Goal: Transaction & Acquisition: Purchase product/service

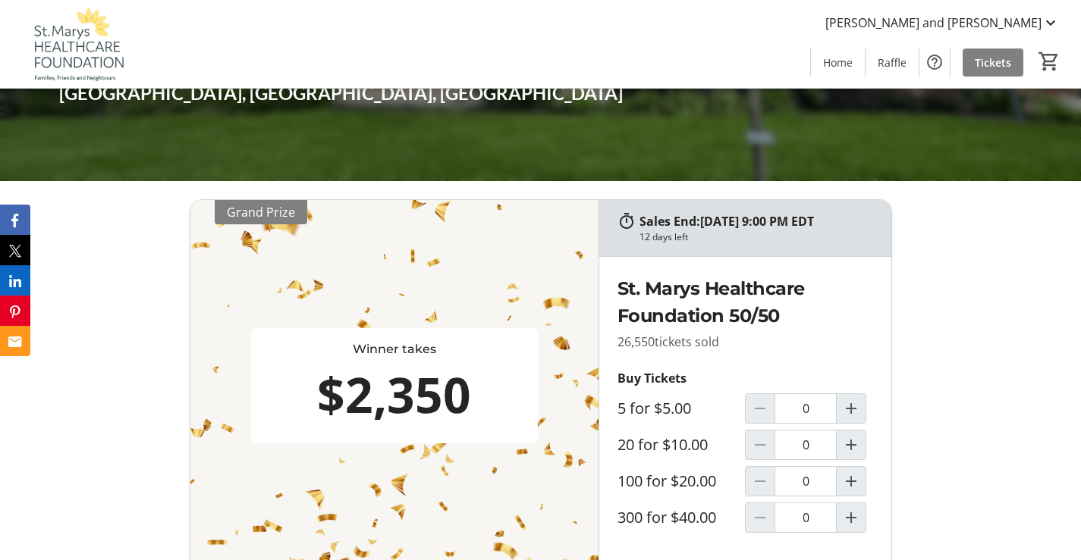
scroll to position [455, 0]
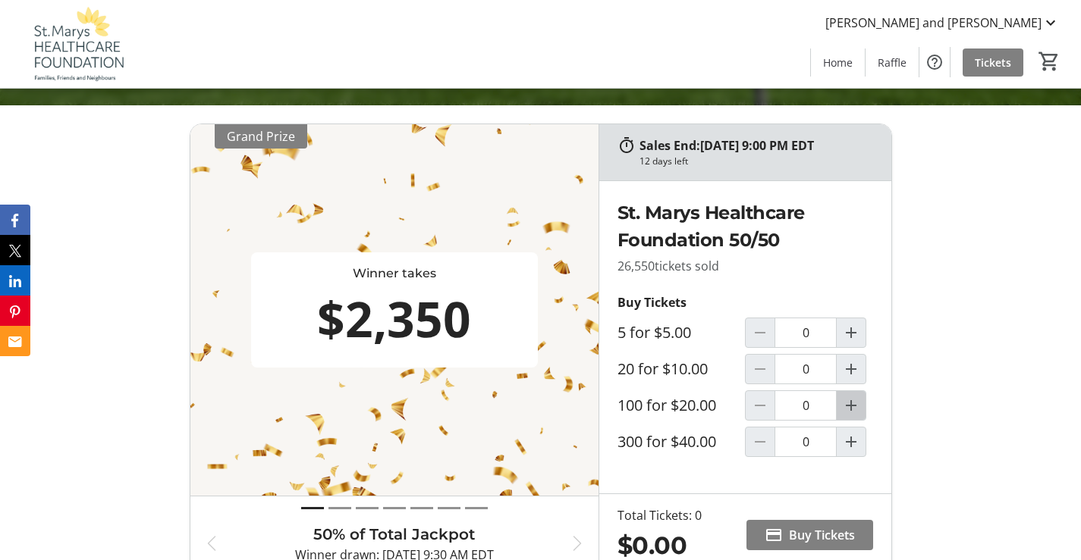
click at [855, 409] on mat-icon "Increment by one" at bounding box center [851, 406] width 18 height 18
type input "1"
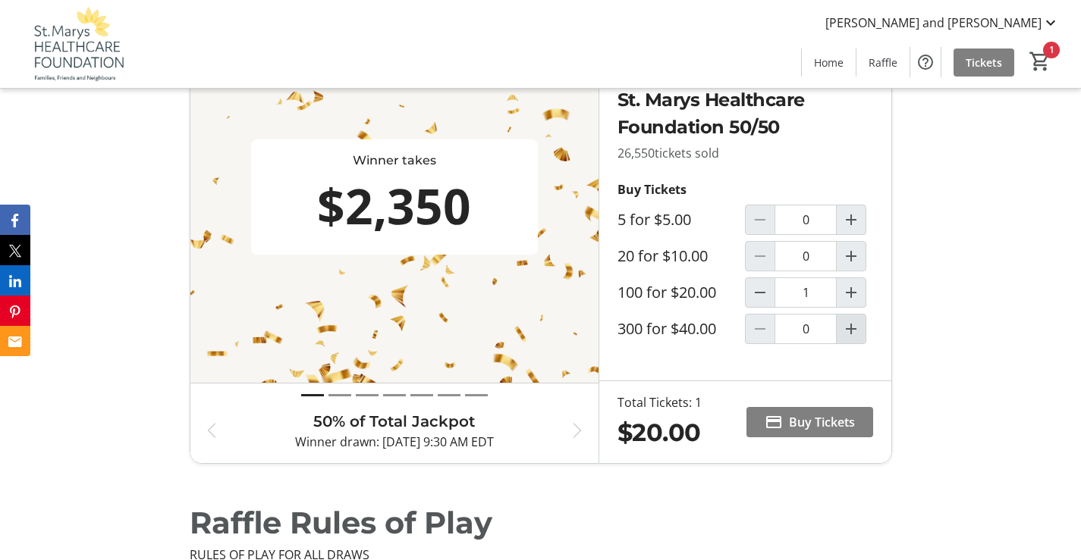
scroll to position [607, 0]
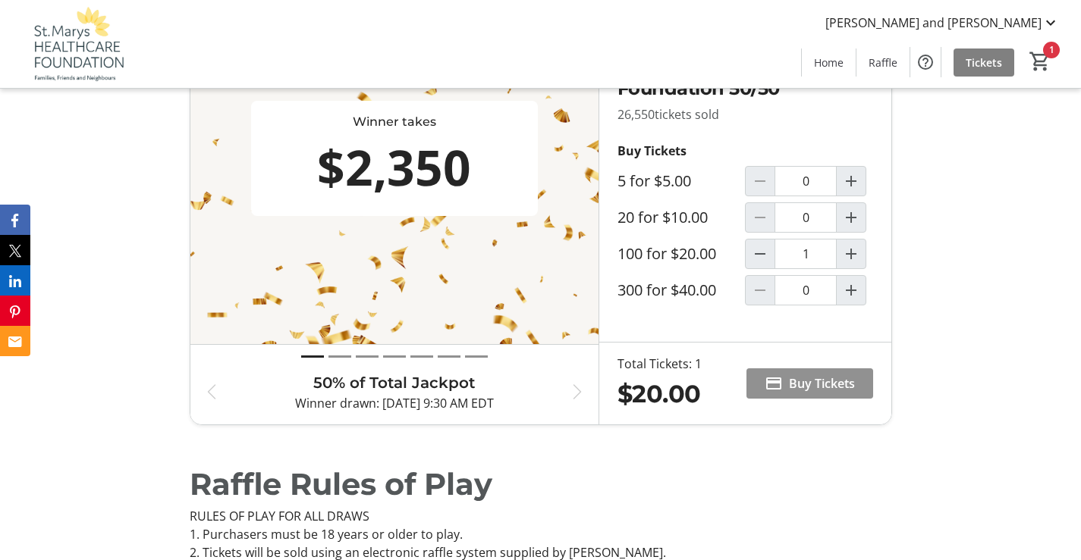
click at [813, 375] on span "Buy Tickets" at bounding box center [822, 384] width 66 height 18
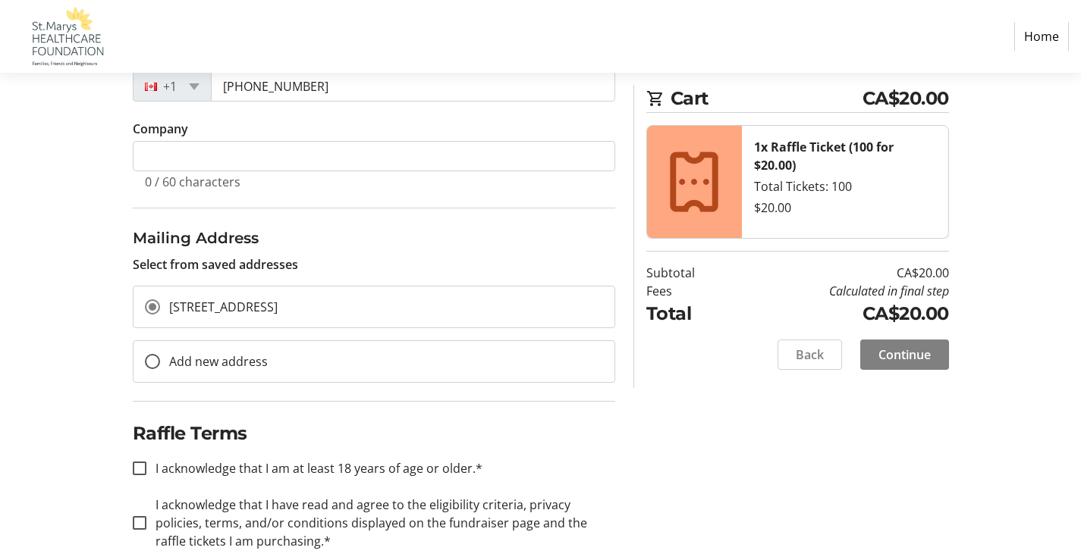
scroll to position [378, 0]
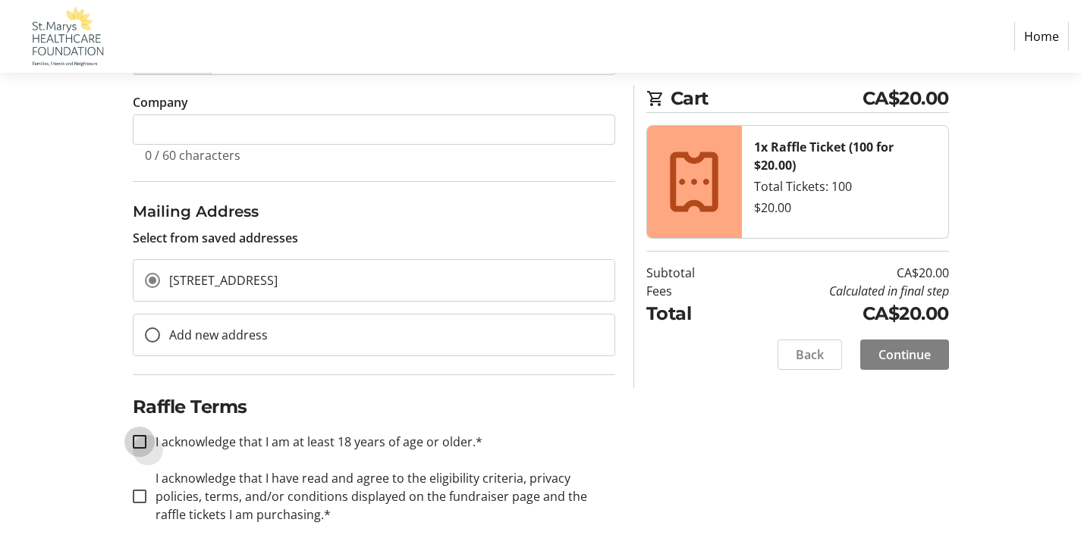
click at [140, 441] on input "I acknowledge that I am at least 18 years of age or older.*" at bounding box center [140, 442] width 14 height 14
checkbox input "true"
click at [138, 496] on input "I acknowledge that I have read and agree to the eligibility criteria, privacy p…" at bounding box center [140, 497] width 14 height 14
checkbox input "true"
click at [921, 354] on span "Continue" at bounding box center [904, 355] width 52 height 18
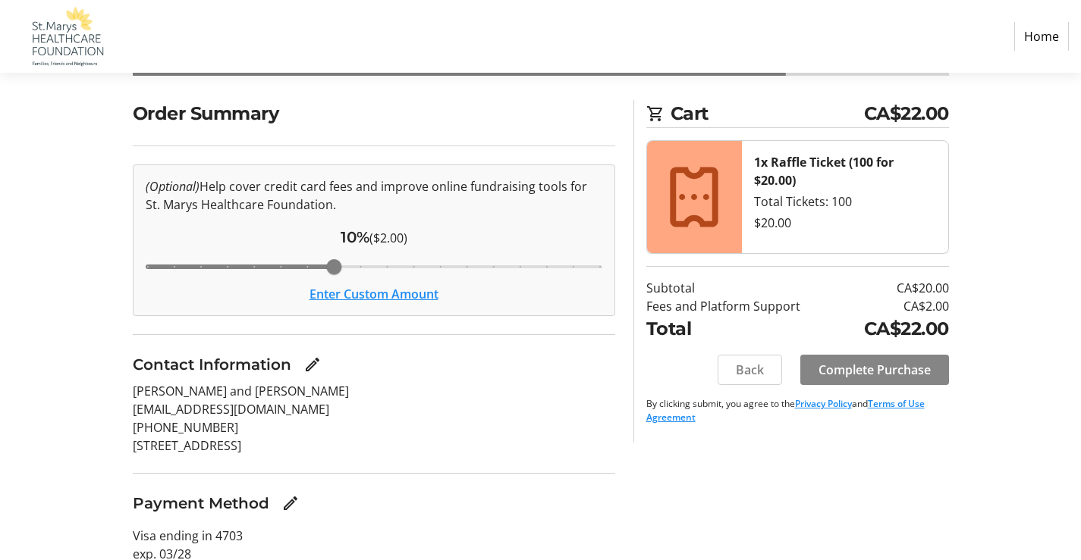
scroll to position [120, 0]
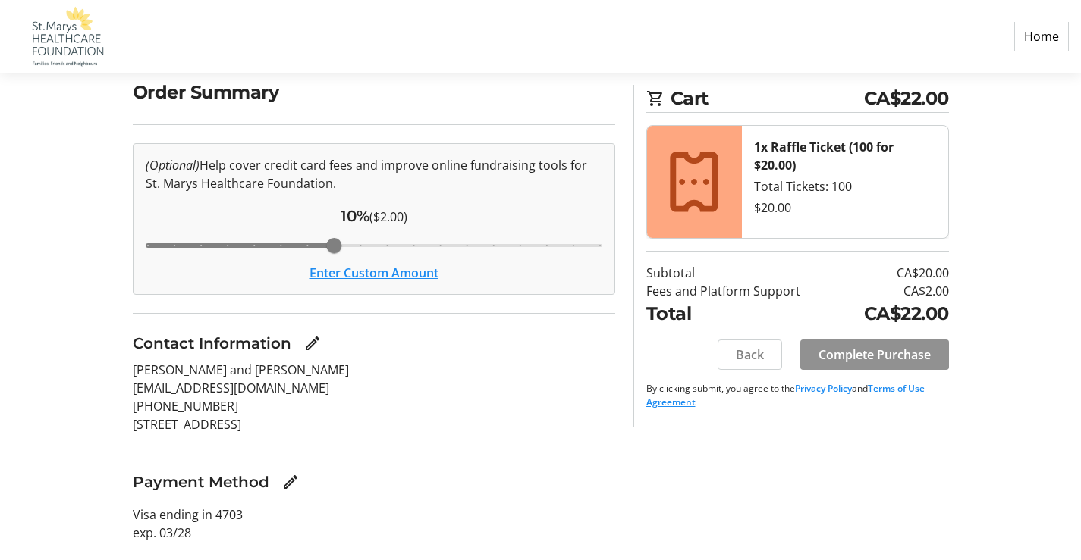
click at [845, 355] on span "Complete Purchase" at bounding box center [874, 355] width 112 height 18
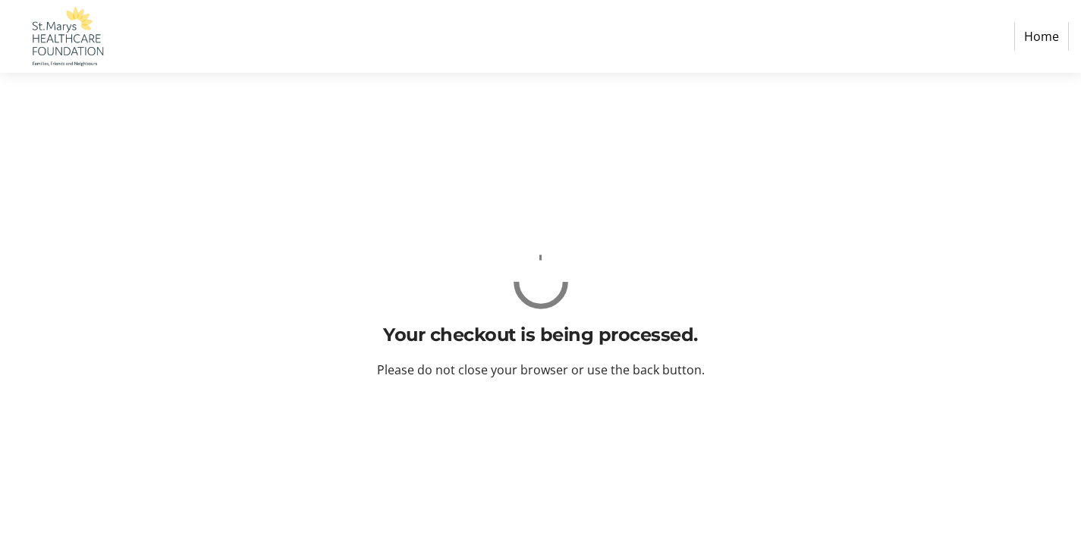
scroll to position [0, 0]
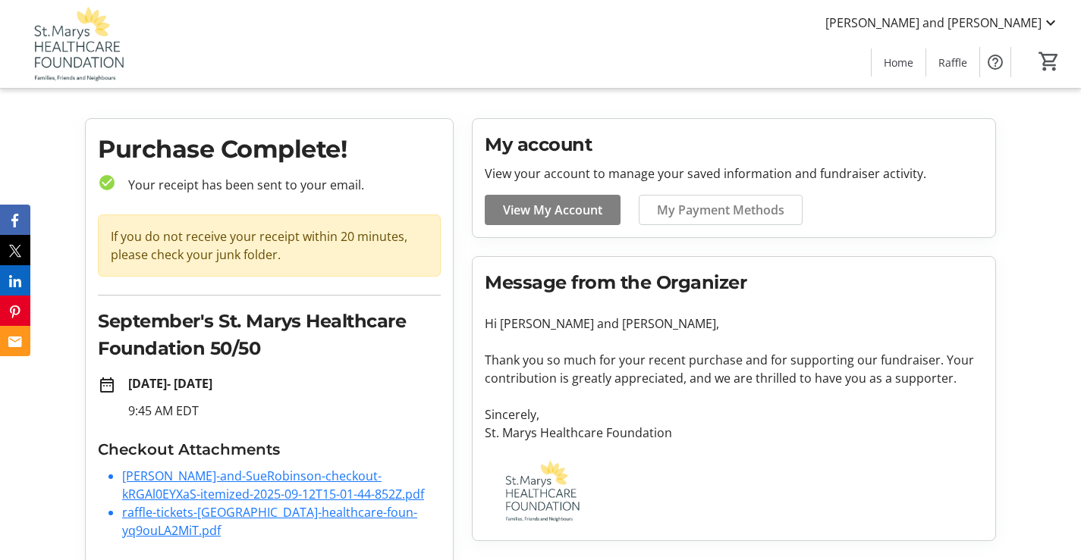
scroll to position [36, 0]
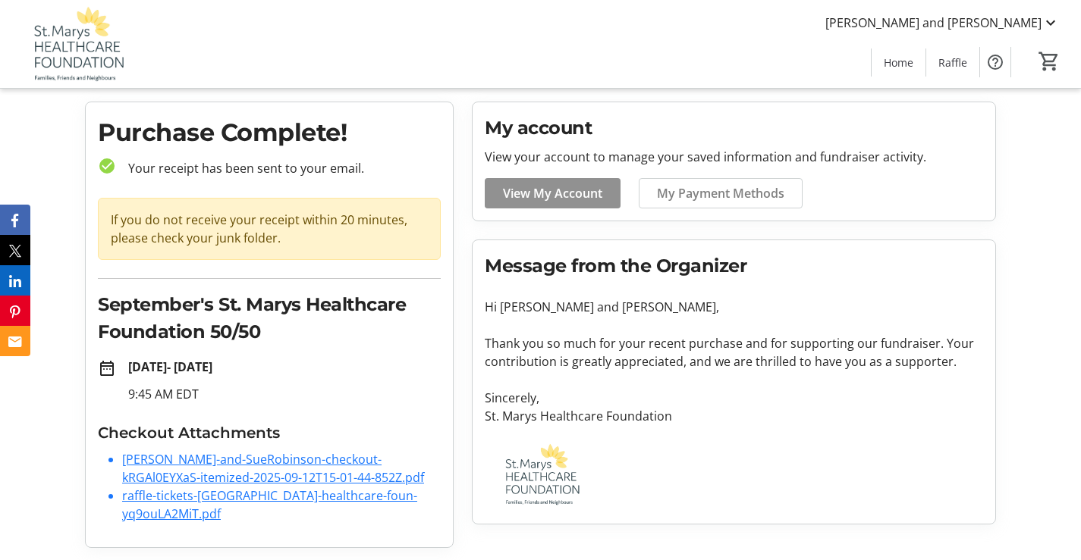
click at [597, 192] on span "View My Account" at bounding box center [552, 193] width 99 height 18
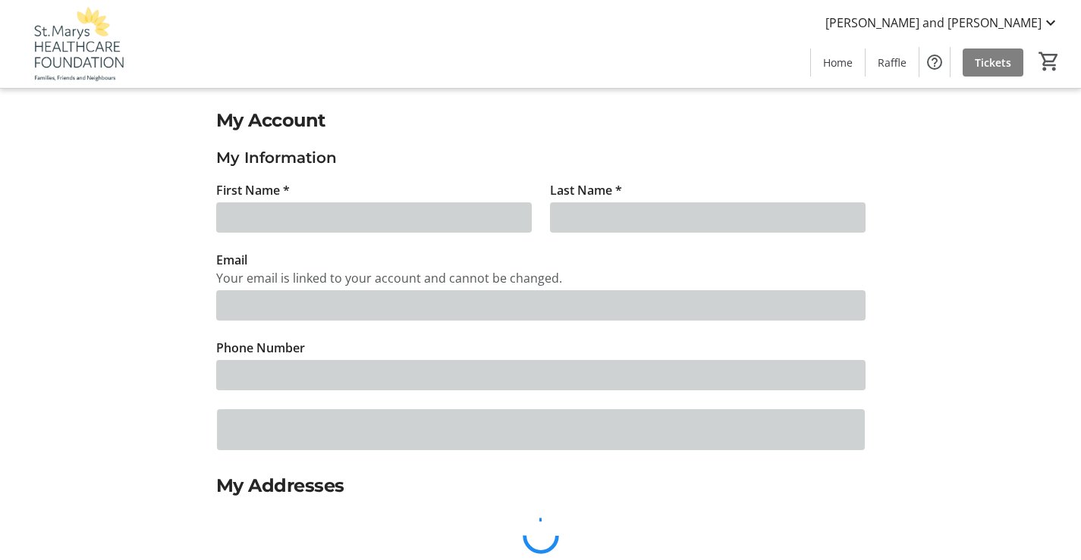
type input "[PERSON_NAME] and [PERSON_NAME]"
type input "[PERSON_NAME]"
type input "[EMAIL_ADDRESS][DOMAIN_NAME]"
type input "[PHONE_NUMBER]"
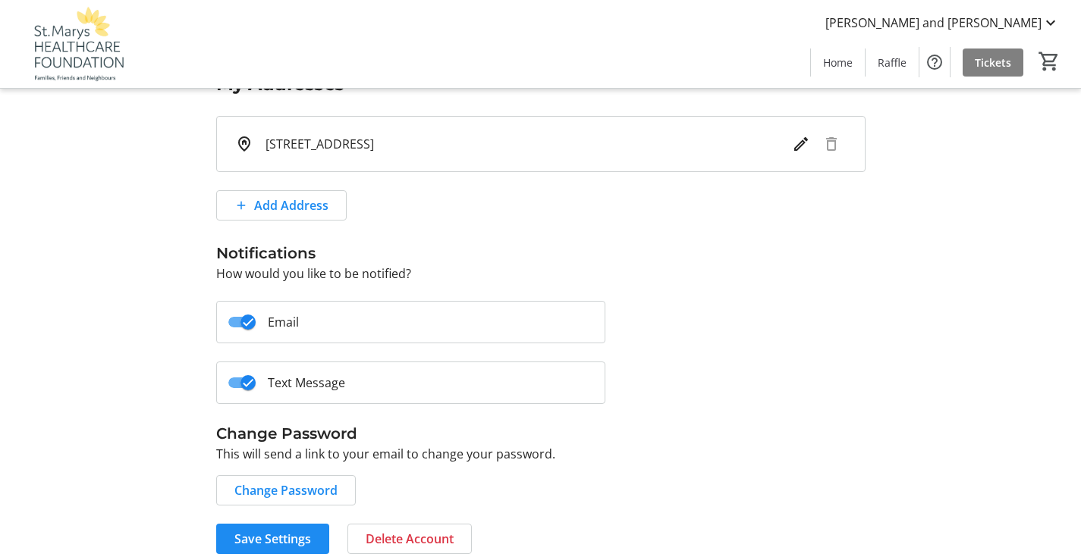
scroll to position [414, 0]
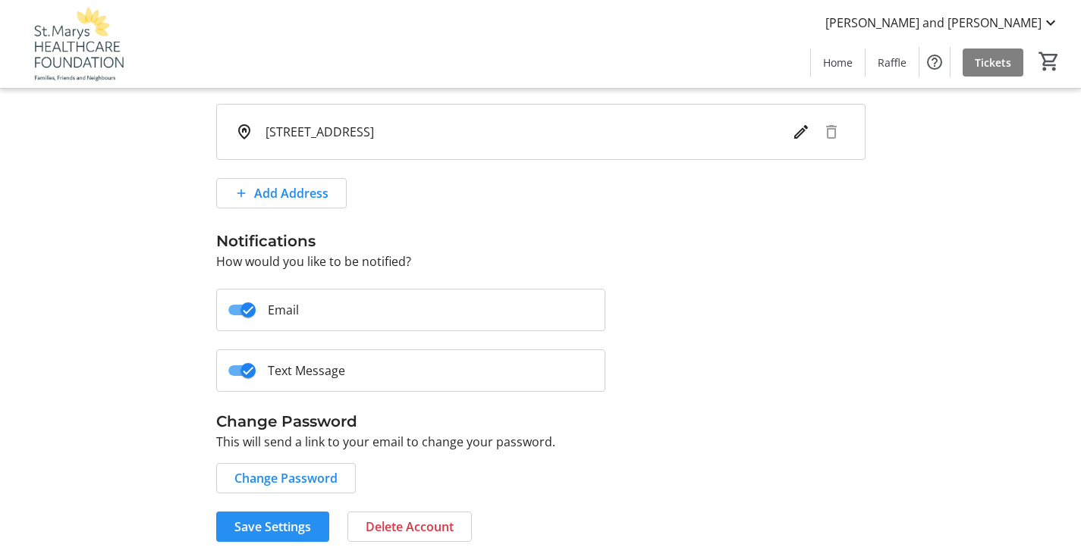
click at [293, 522] on span "Save Settings" at bounding box center [272, 527] width 77 height 18
